Goal: Navigation & Orientation: Find specific page/section

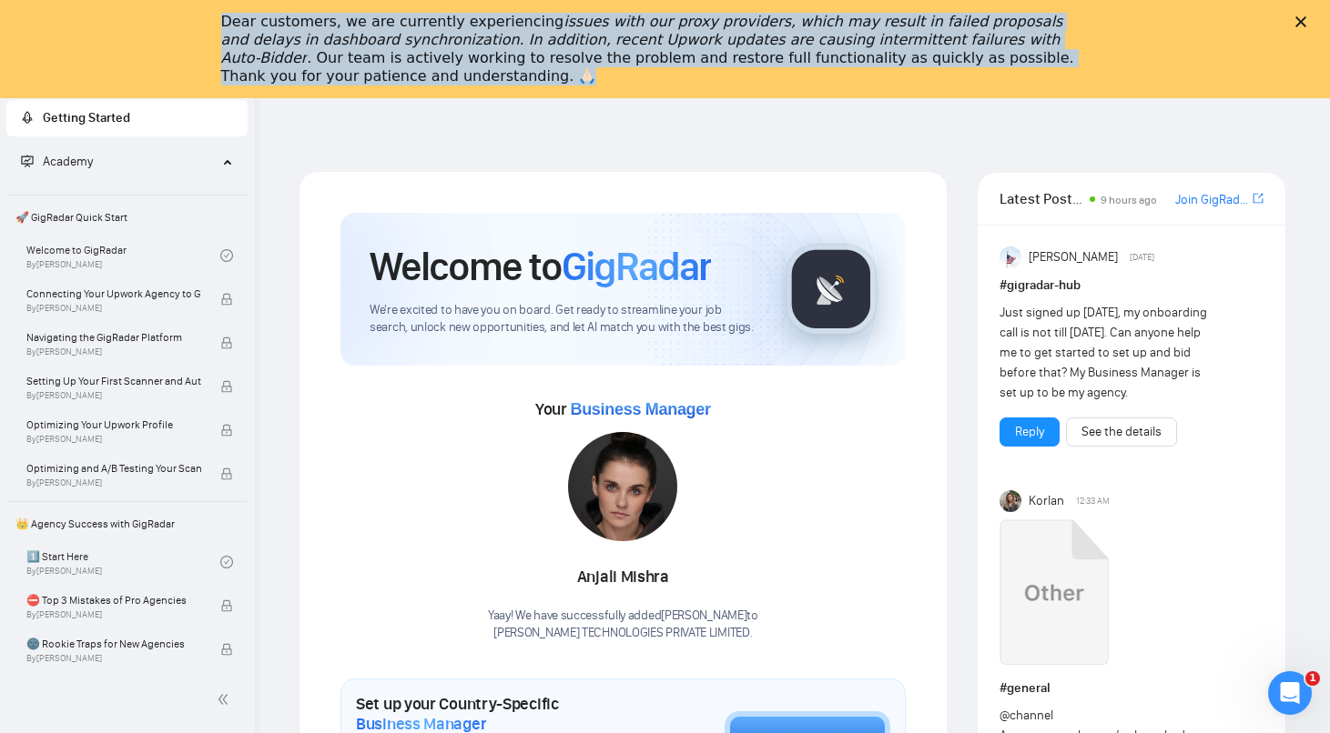
drag, startPoint x: 357, startPoint y: 76, endPoint x: 208, endPoint y: 18, distance: 159.0
click at [208, 18] on div "Dear customers, we are currently experiencing issues with our proxy providers, …" at bounding box center [665, 49] width 1330 height 84
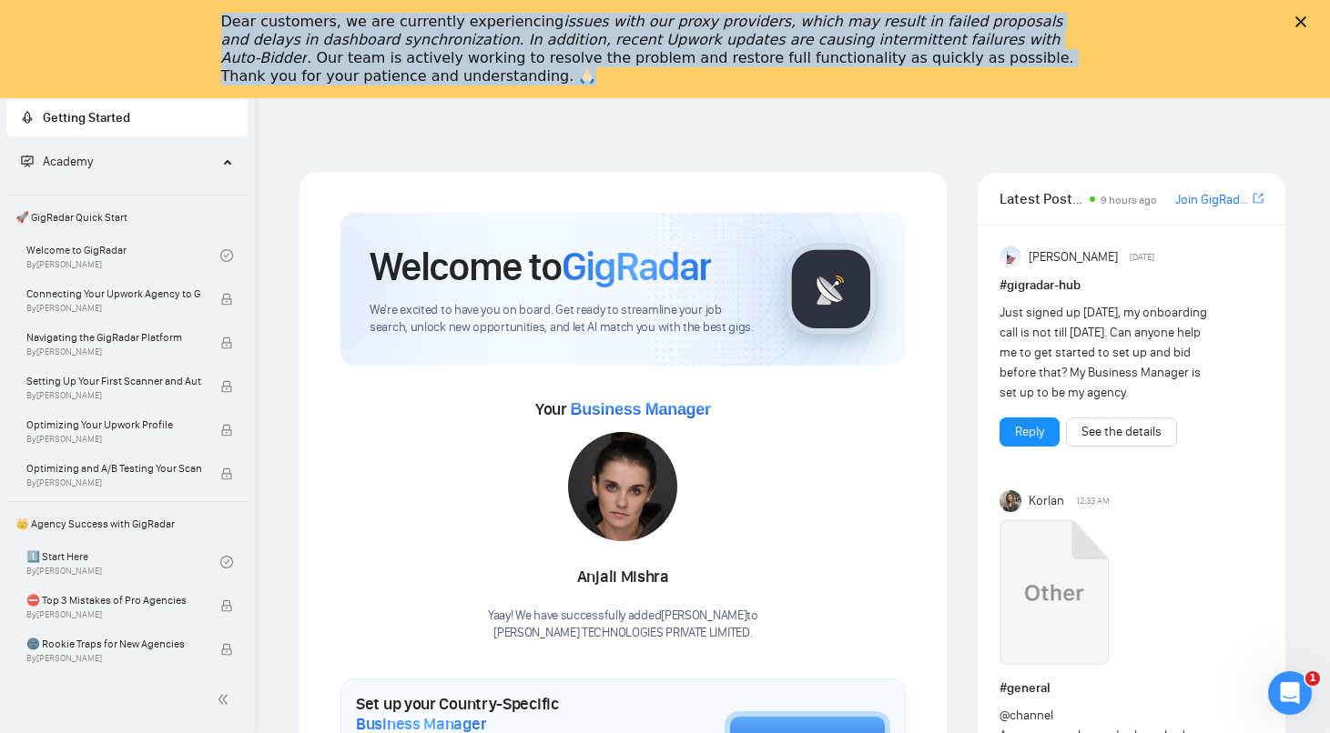
click at [1300, 23] on polygon "Close" at bounding box center [1300, 21] width 11 height 11
click at [1300, 23] on span "setting" at bounding box center [1307, 22] width 27 height 15
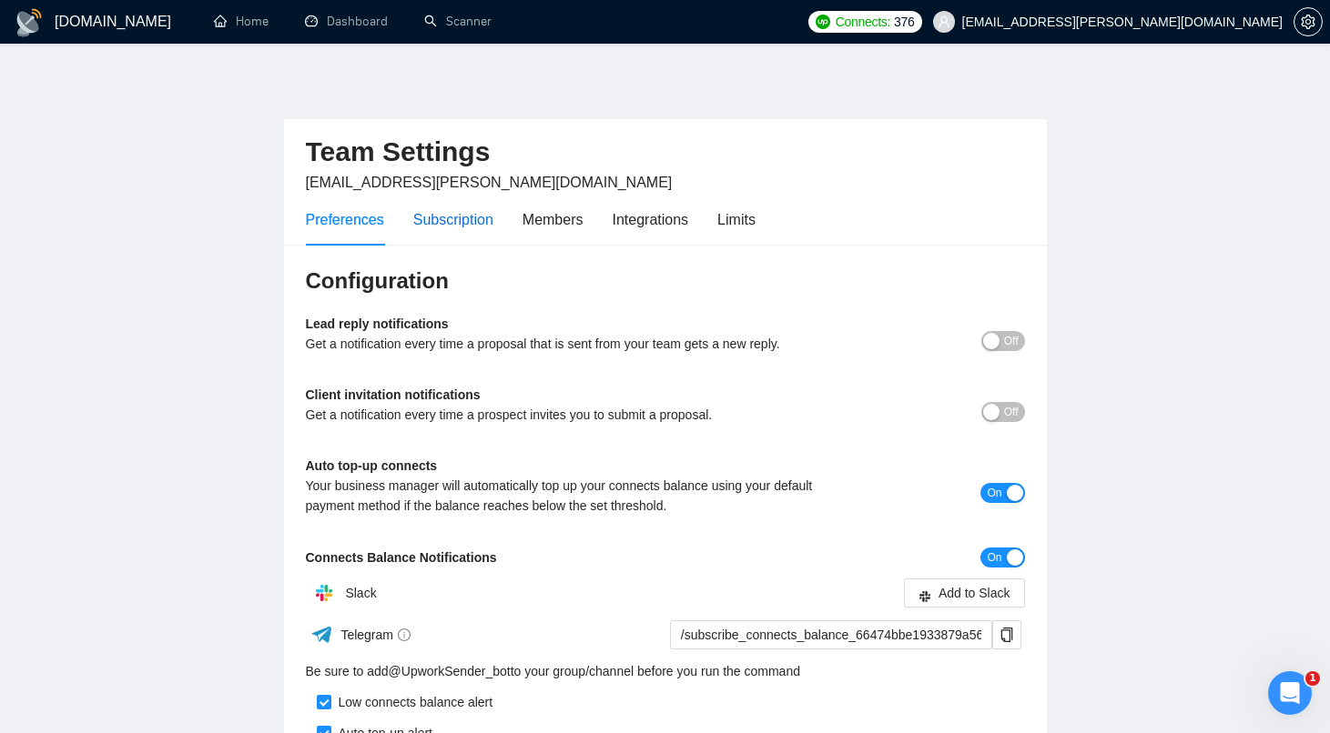
click at [467, 216] on div "Subscription" at bounding box center [453, 219] width 80 height 23
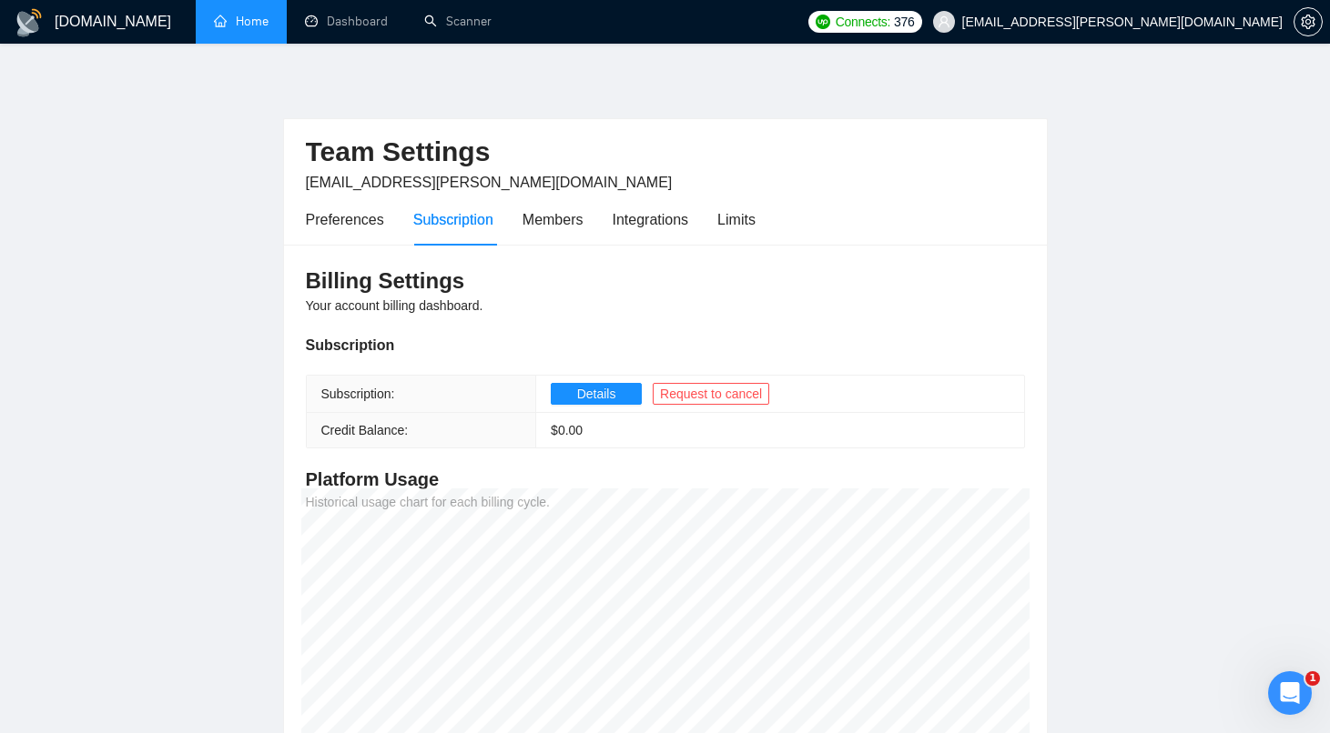
click at [266, 23] on link "Home" at bounding box center [241, 21] width 55 height 15
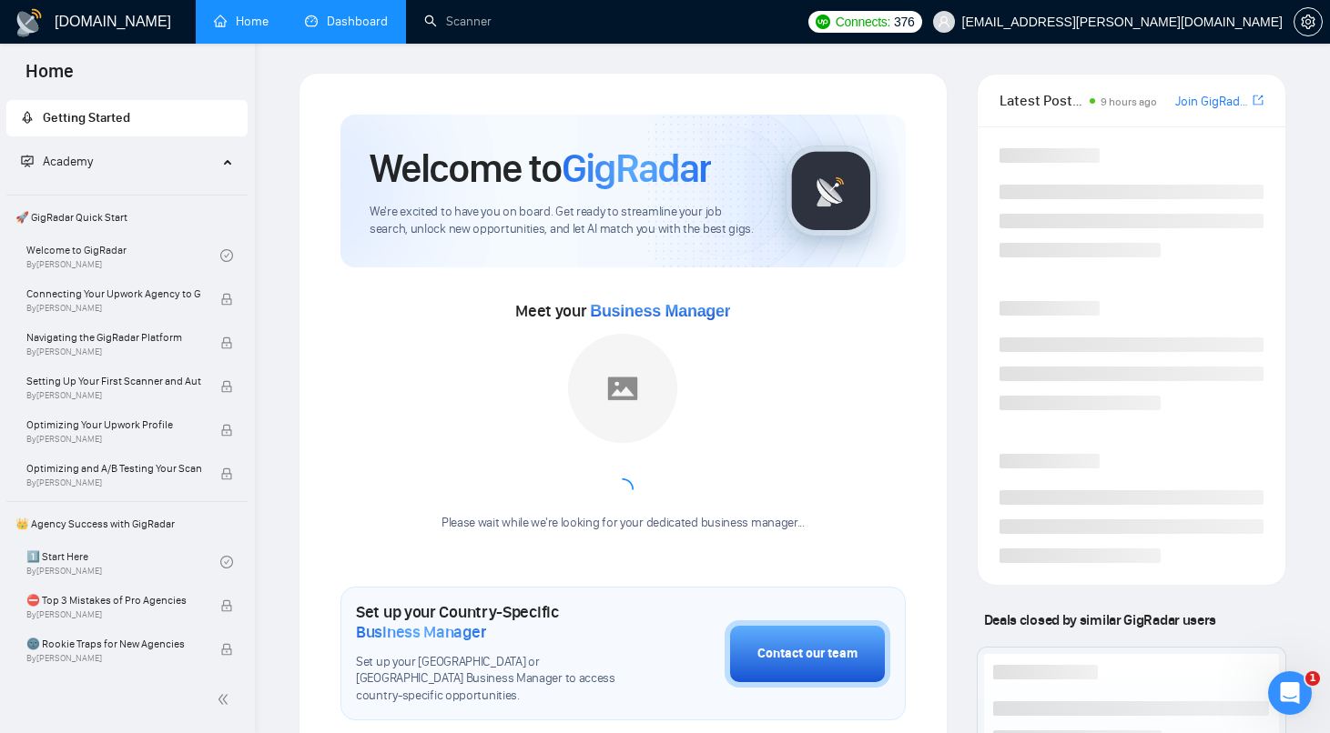
click at [354, 14] on link "Dashboard" at bounding box center [346, 21] width 83 height 15
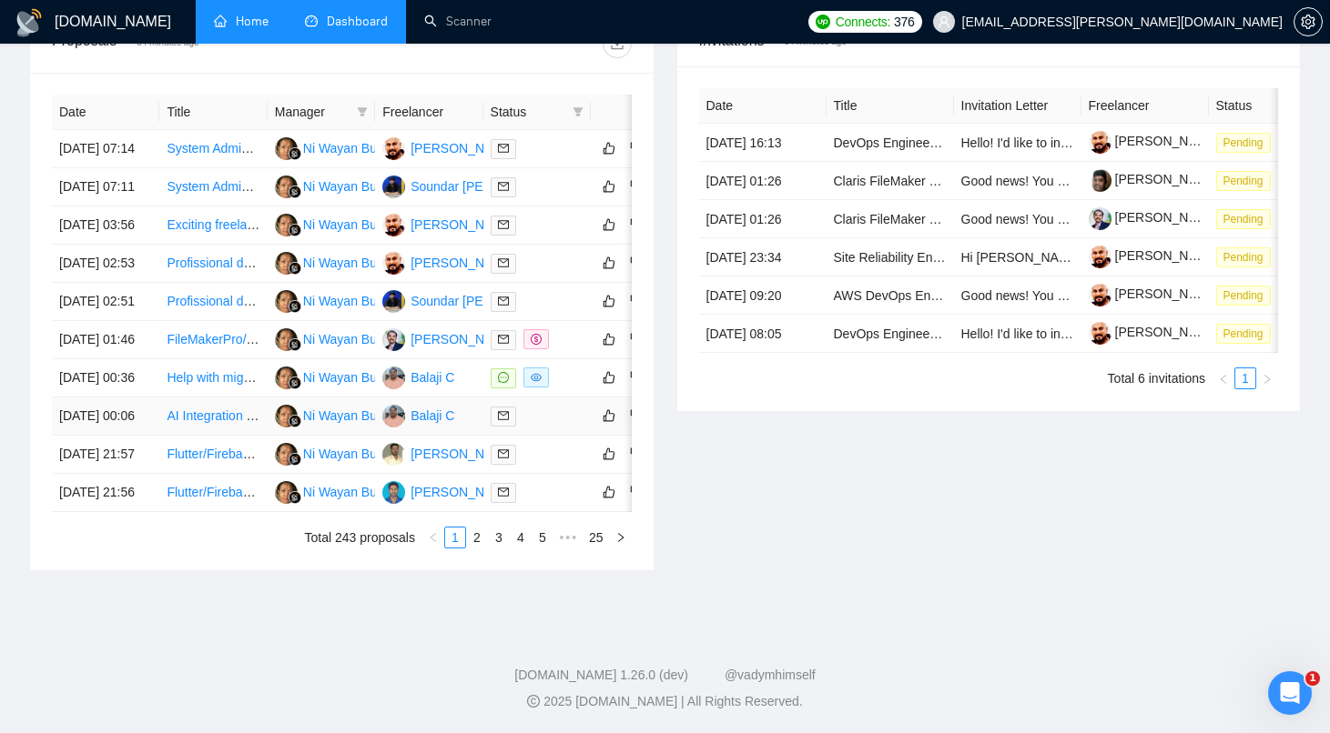
scroll to position [826, 0]
click at [476, 548] on link "2" at bounding box center [477, 538] width 20 height 20
